Goal: Obtain resource: Download file/media

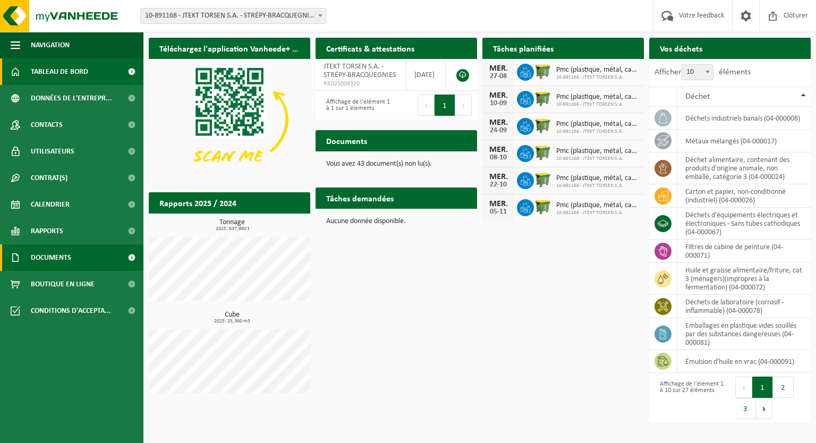
click at [129, 258] on span at bounding box center [132, 257] width 24 height 27
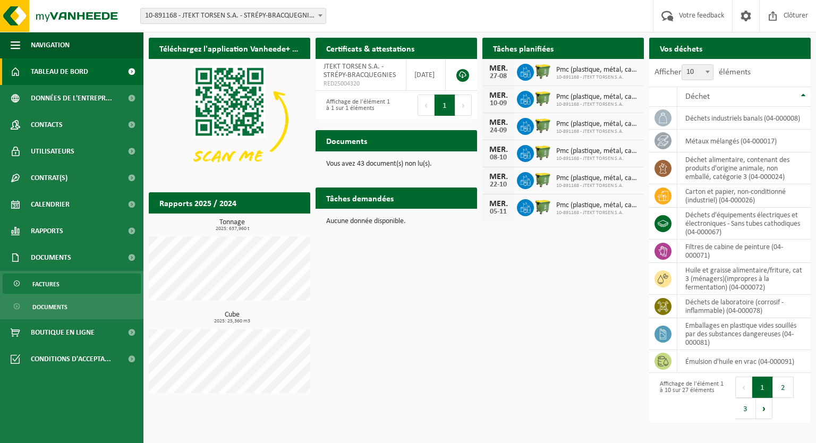
click at [62, 285] on link "Factures" at bounding box center [72, 284] width 138 height 20
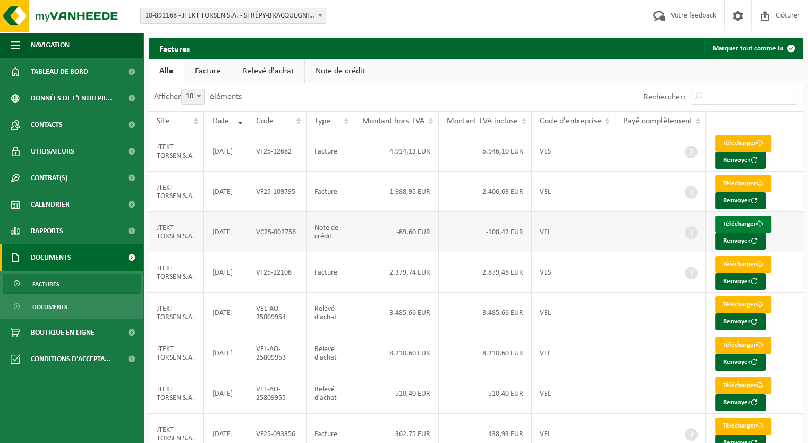
click at [755, 222] on link "Télécharger" at bounding box center [743, 224] width 56 height 17
click at [792, 16] on span "Clôturer" at bounding box center [788, 15] width 30 height 31
